Goal: Transaction & Acquisition: Book appointment/travel/reservation

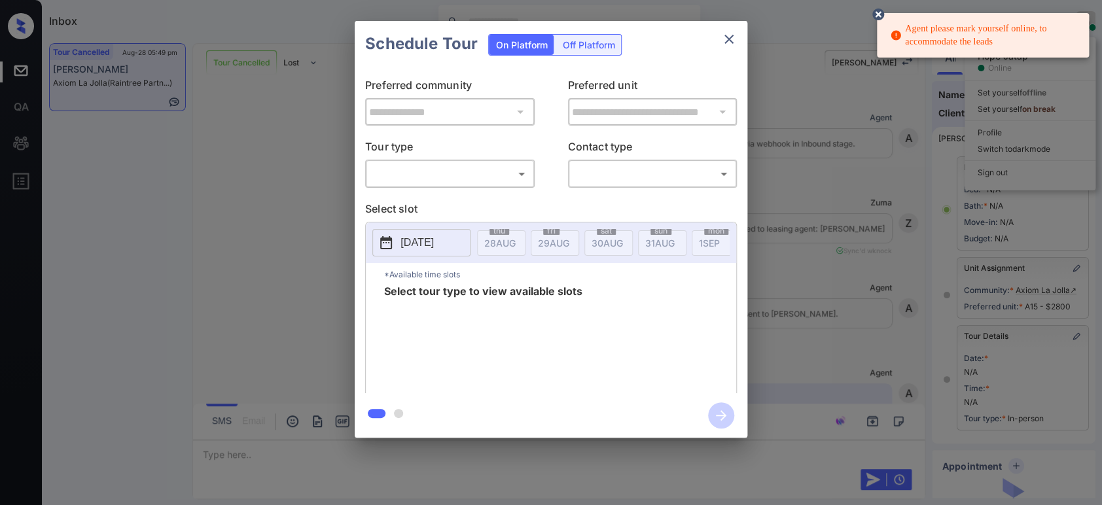
scroll to position [15220, 0]
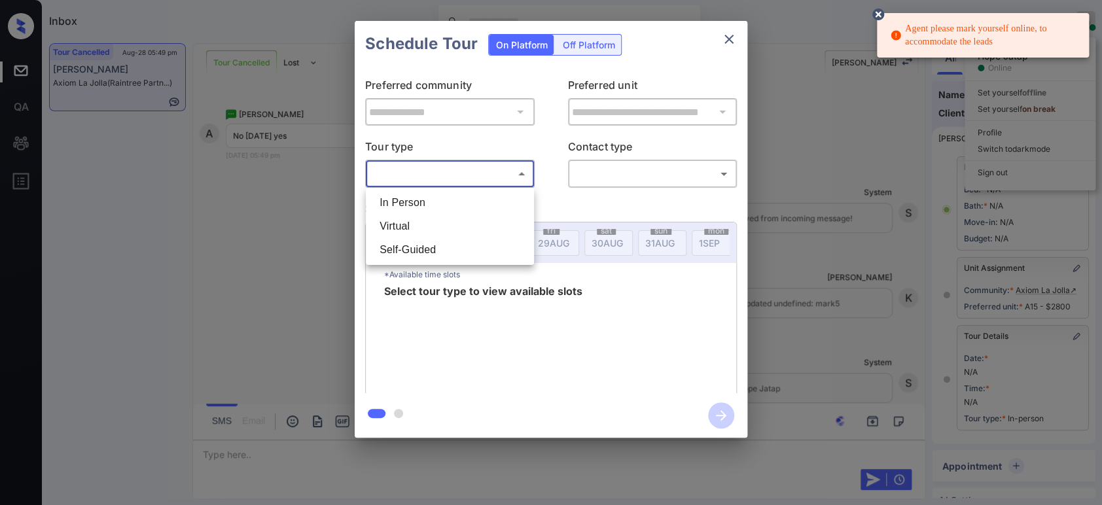
click at [434, 171] on body "Agent please mark yourself online, to accommodate the leads Inbox Hope Jatap On…" at bounding box center [551, 252] width 1102 height 505
click at [438, 207] on li "In Person" at bounding box center [450, 203] width 162 height 24
type input "********"
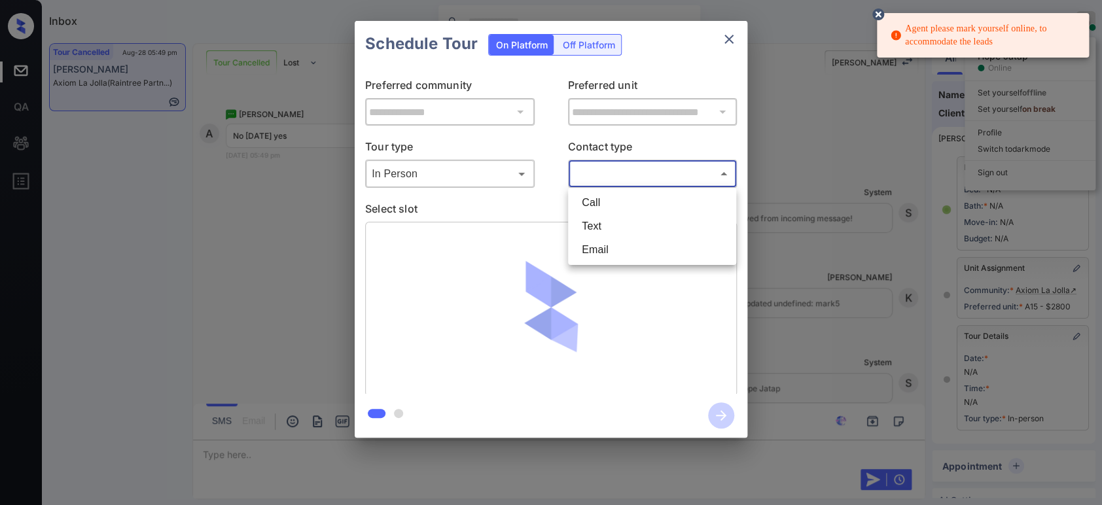
click at [612, 171] on body "Agent please mark yourself online, to accommodate the leads Inbox Hope Jatap On…" at bounding box center [551, 252] width 1102 height 505
click at [607, 232] on li "Text" at bounding box center [652, 227] width 162 height 24
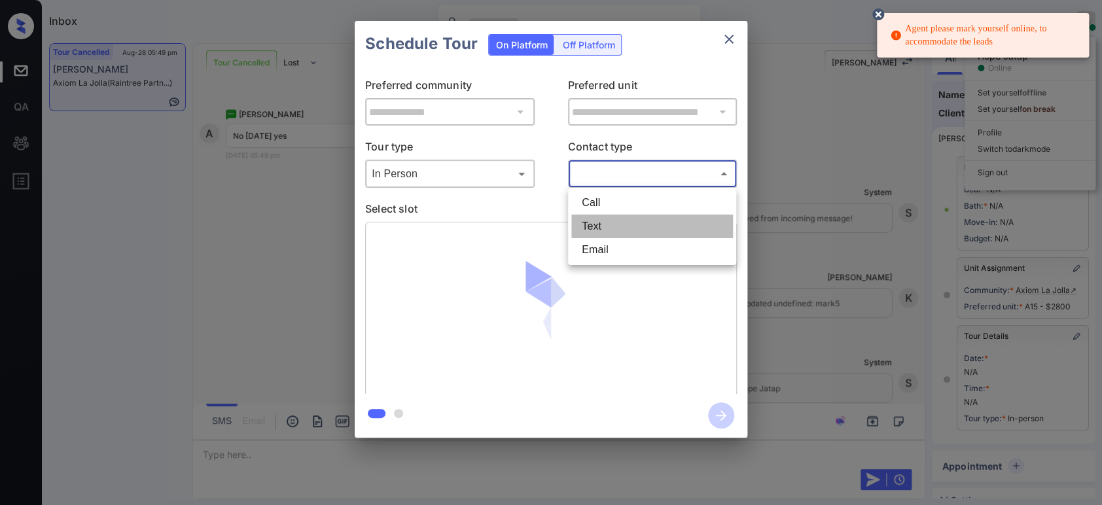
type input "****"
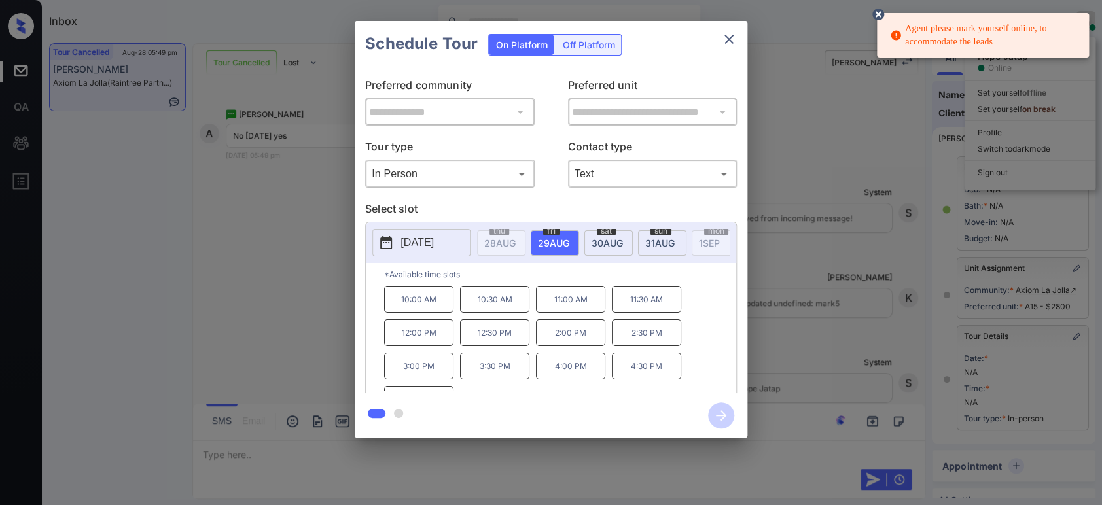
click at [434, 240] on p "[DATE]" at bounding box center [417, 243] width 33 height 16
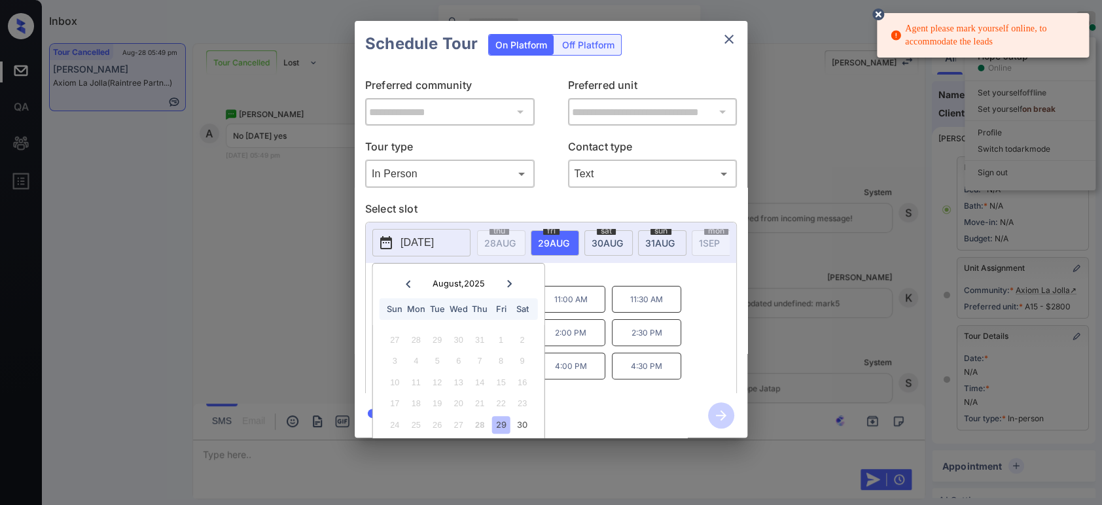
click at [509, 283] on icon at bounding box center [509, 284] width 8 height 8
click at [455, 340] on div "3" at bounding box center [459, 340] width 18 height 18
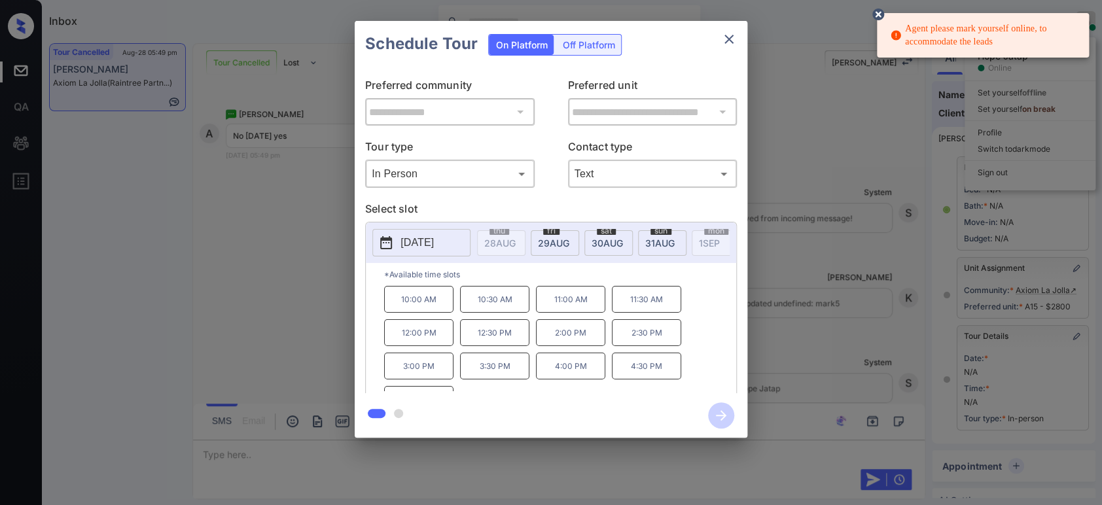
click at [628, 283] on p "*Available time slots" at bounding box center [560, 274] width 352 height 23
click at [419, 306] on p "10:00 AM" at bounding box center [418, 299] width 69 height 27
click at [724, 415] on icon "button" at bounding box center [721, 415] width 10 height 10
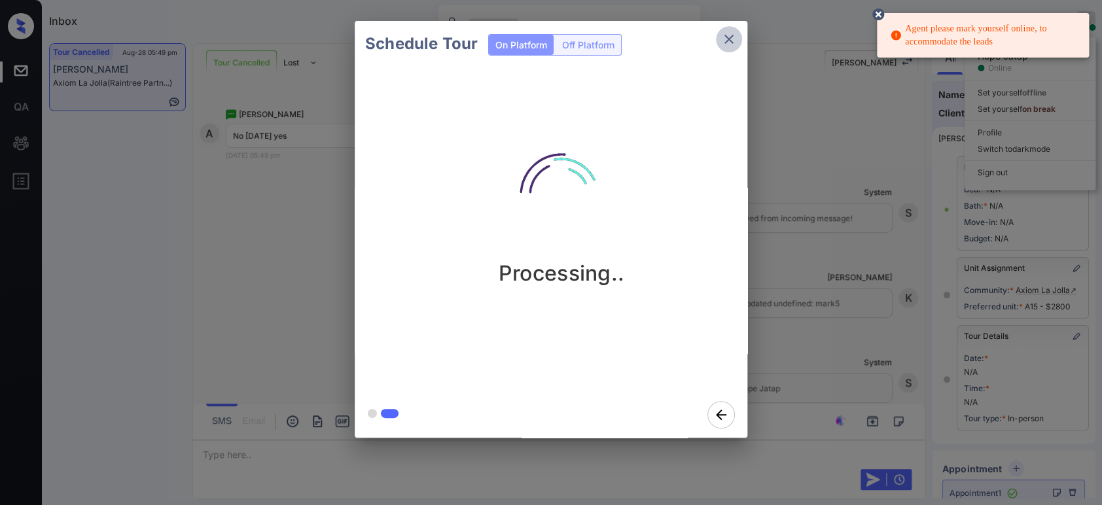
click at [726, 37] on icon "close" at bounding box center [729, 39] width 16 height 16
